Goal: Find specific page/section: Find specific page/section

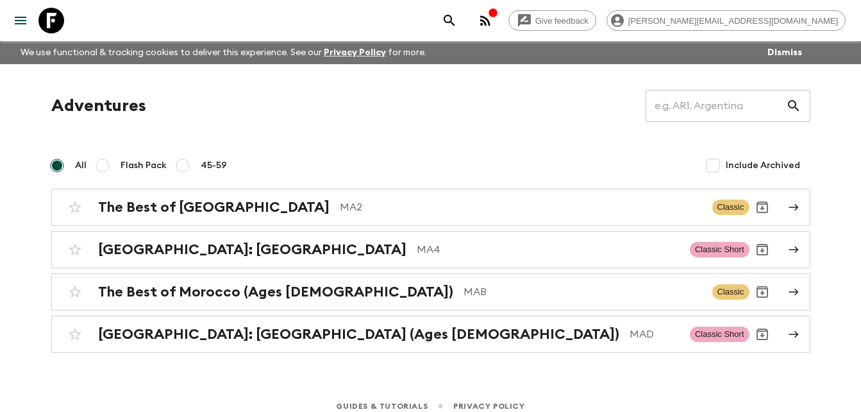
click at [493, 21] on icon "button" at bounding box center [485, 20] width 15 height 15
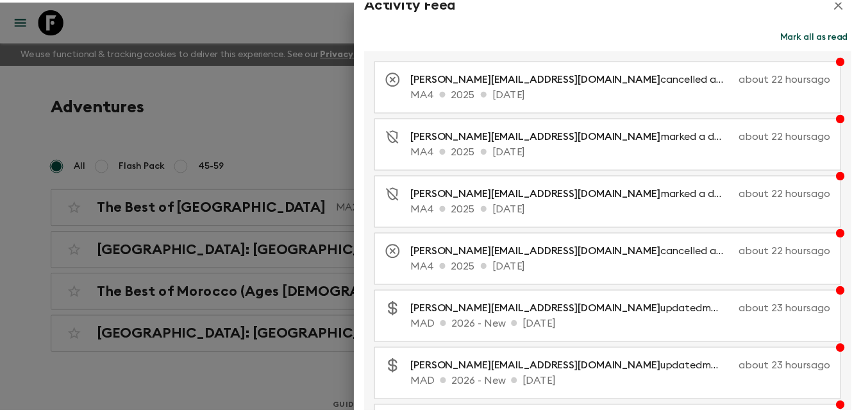
scroll to position [5, 0]
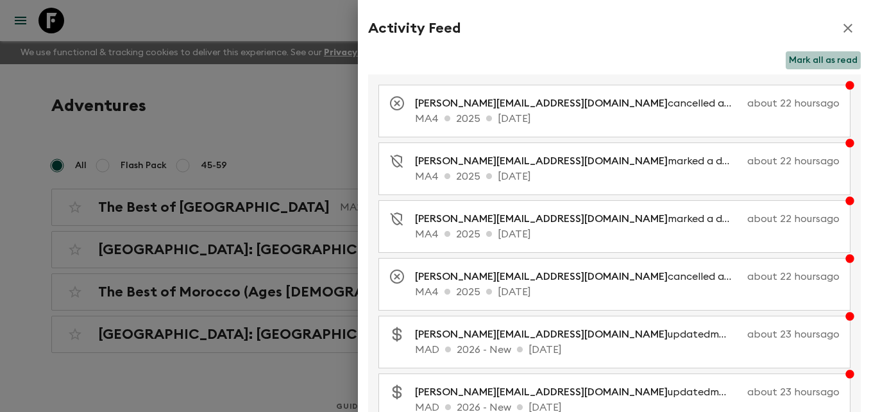
click at [818, 62] on button "Mark all as read" at bounding box center [823, 60] width 75 height 18
click at [843, 29] on icon "button" at bounding box center [847, 28] width 9 height 9
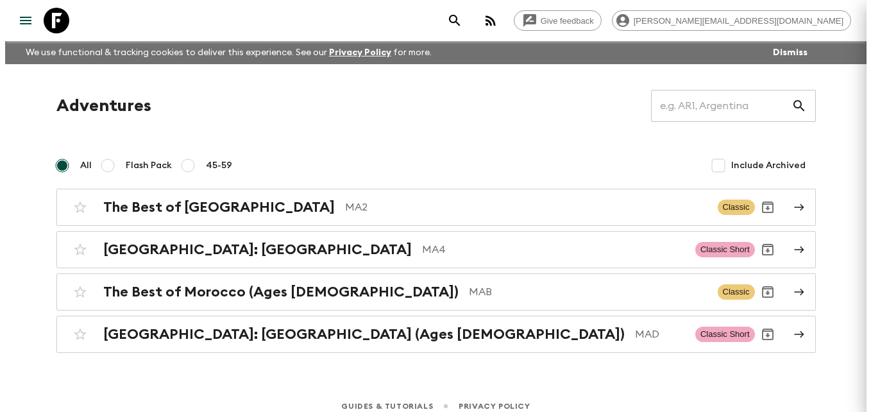
scroll to position [0, 0]
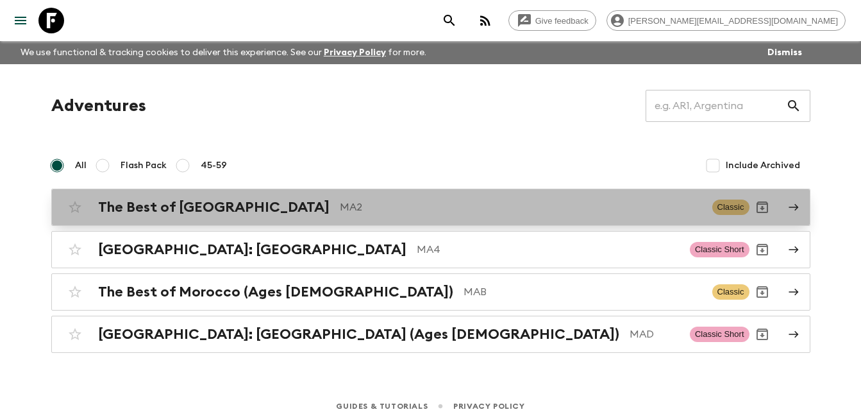
click at [340, 208] on p "MA2" at bounding box center [521, 206] width 362 height 15
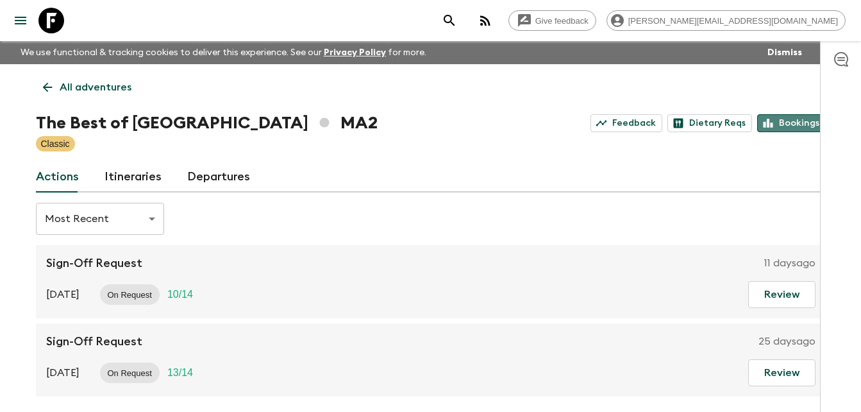
click at [789, 122] on link "Bookings" at bounding box center [791, 123] width 69 height 18
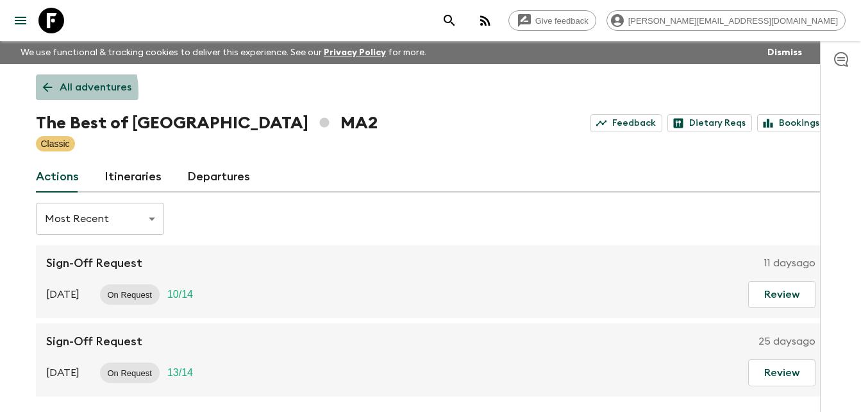
click at [42, 92] on icon at bounding box center [47, 87] width 14 height 14
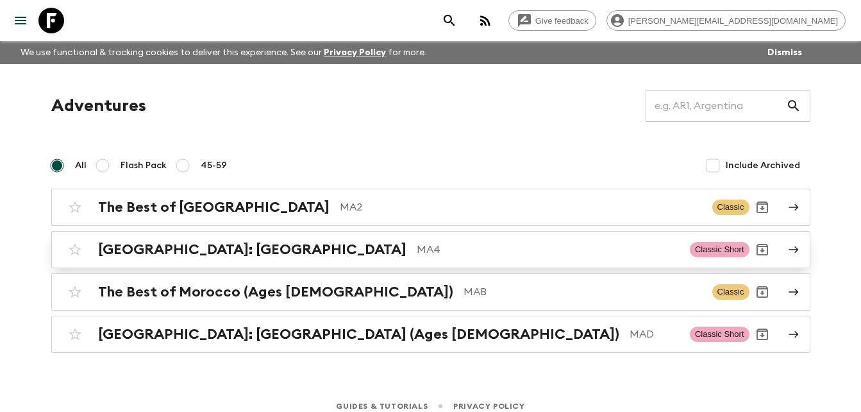
click at [207, 250] on h2 "[GEOGRAPHIC_DATA]: [GEOGRAPHIC_DATA]" at bounding box center [252, 249] width 308 height 17
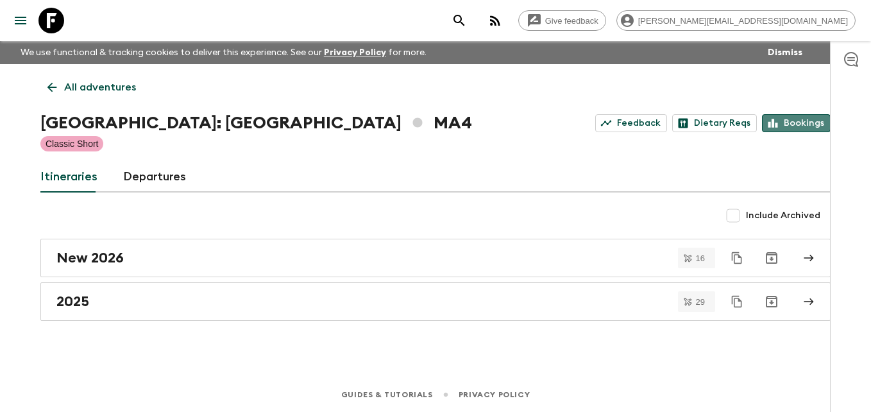
click at [801, 122] on link "Bookings" at bounding box center [796, 123] width 69 height 18
